Goal: Check status: Check status

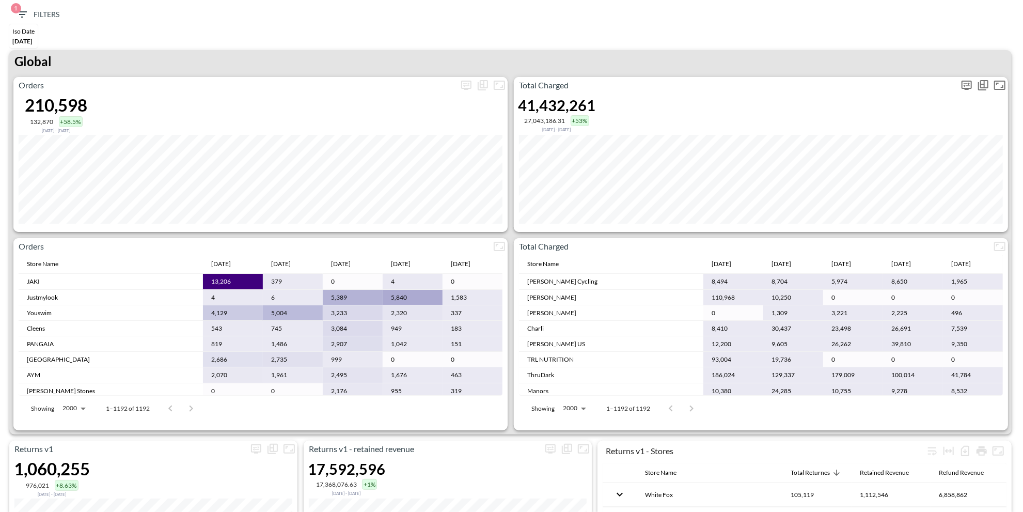
click at [966, 86] on icon "more" at bounding box center [966, 85] width 12 height 12
click at [901, 154] on body "BI.P.EYE, Interactive Analytics Dashboards 1 Filters Iso Date May 01, 2025 Retu…" at bounding box center [511, 256] width 1023 height 512
click at [869, 189] on div "Days" at bounding box center [868, 189] width 13 height 9
type input "Days"
click at [768, 69] on div at bounding box center [511, 256] width 1023 height 512
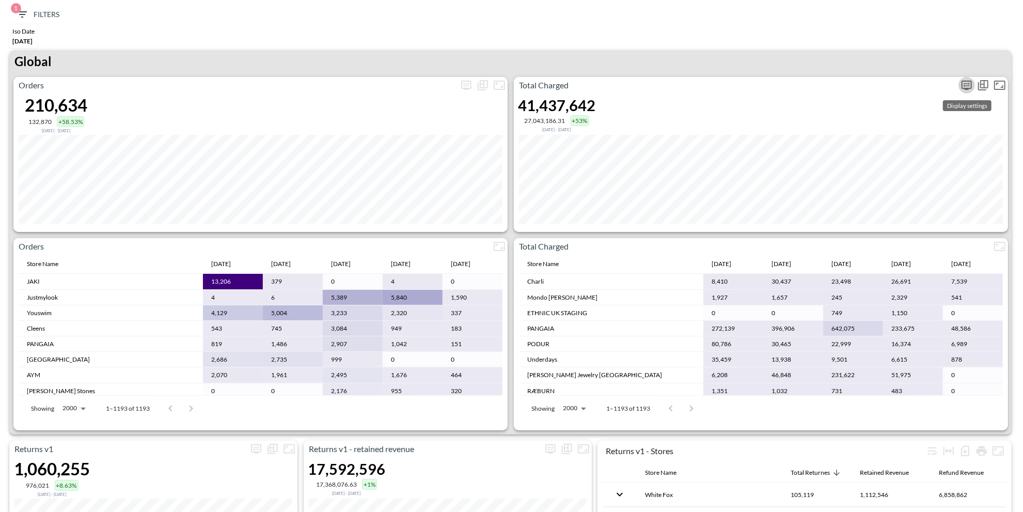
click at [966, 84] on icon "more" at bounding box center [966, 85] width 12 height 12
click at [884, 169] on body "BI.P.EYE, Interactive Analytics Dashboards 1 Filters Iso Date [DATE] Returns v2…" at bounding box center [511, 256] width 1023 height 512
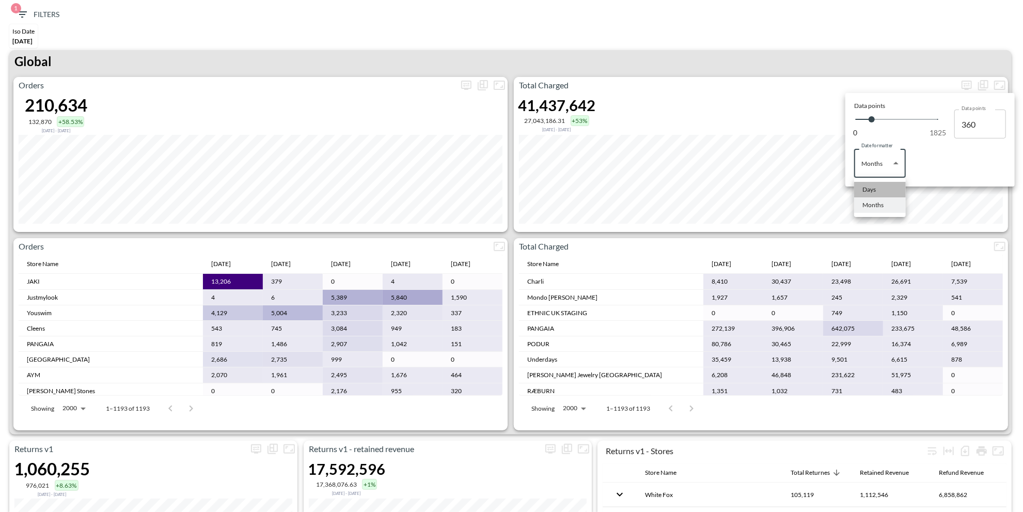
click at [872, 183] on li "Days" at bounding box center [880, 189] width 52 height 15
type input "Days"
click at [894, 37] on div at bounding box center [511, 256] width 1023 height 512
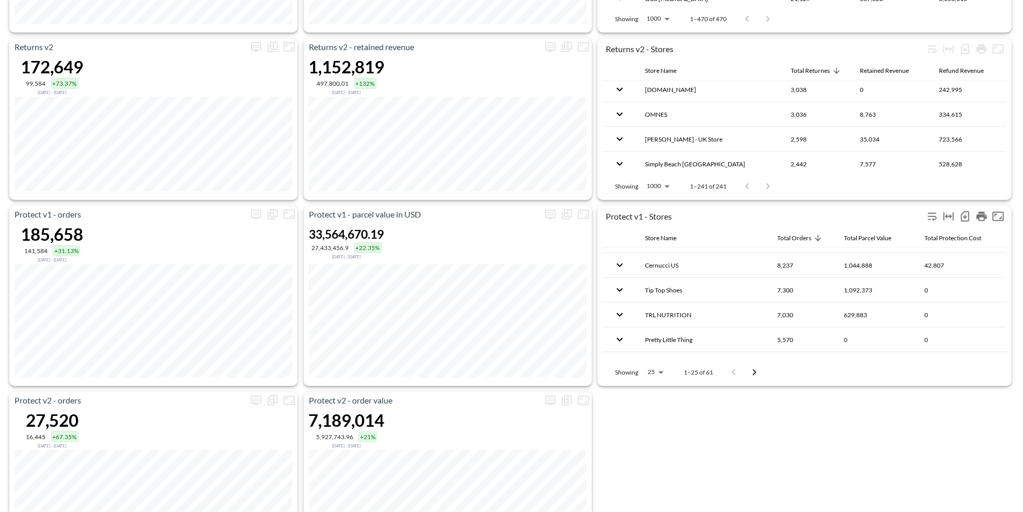
scroll to position [575, 0]
